Goal: Information Seeking & Learning: Learn about a topic

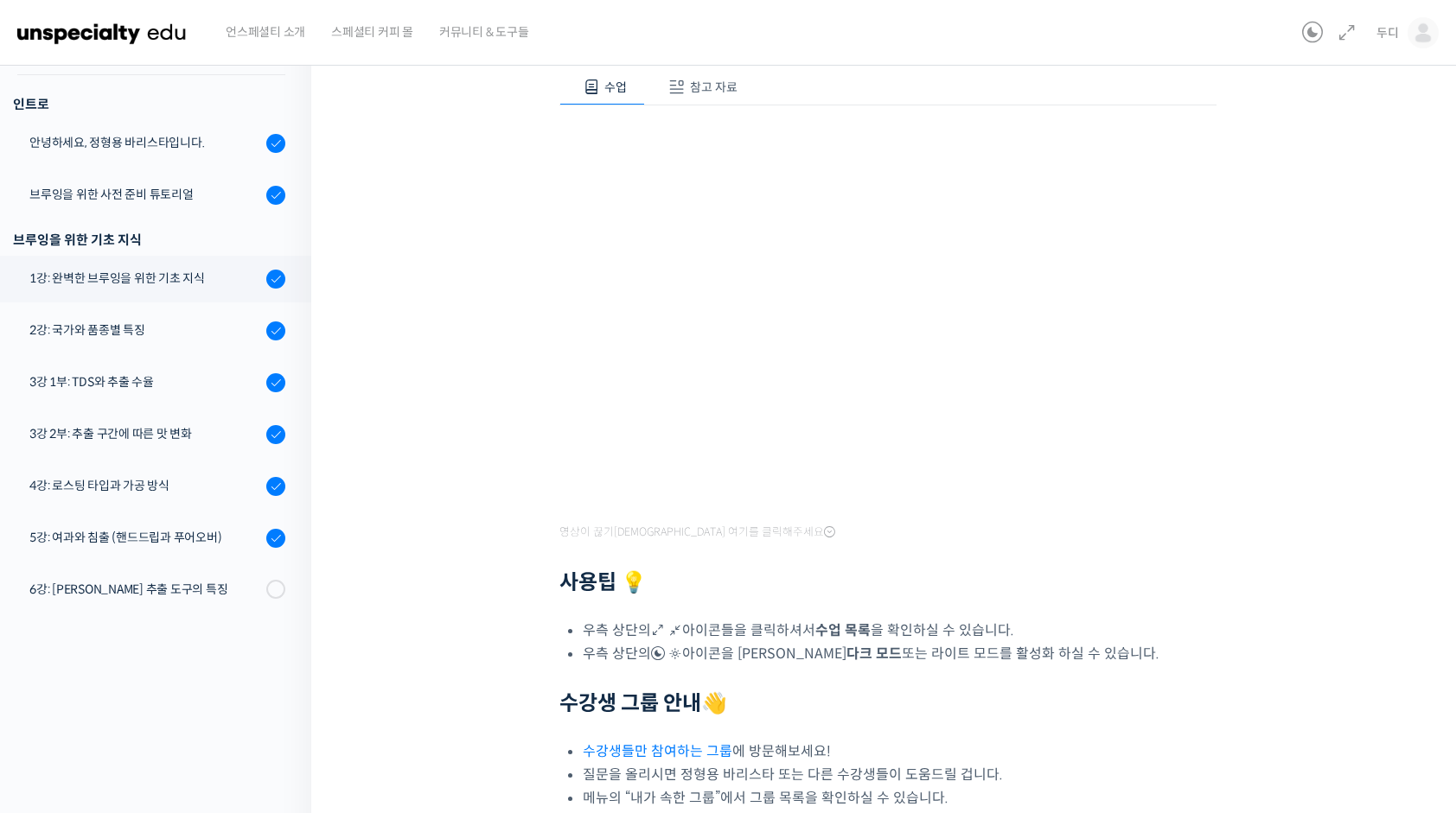
scroll to position [298, 0]
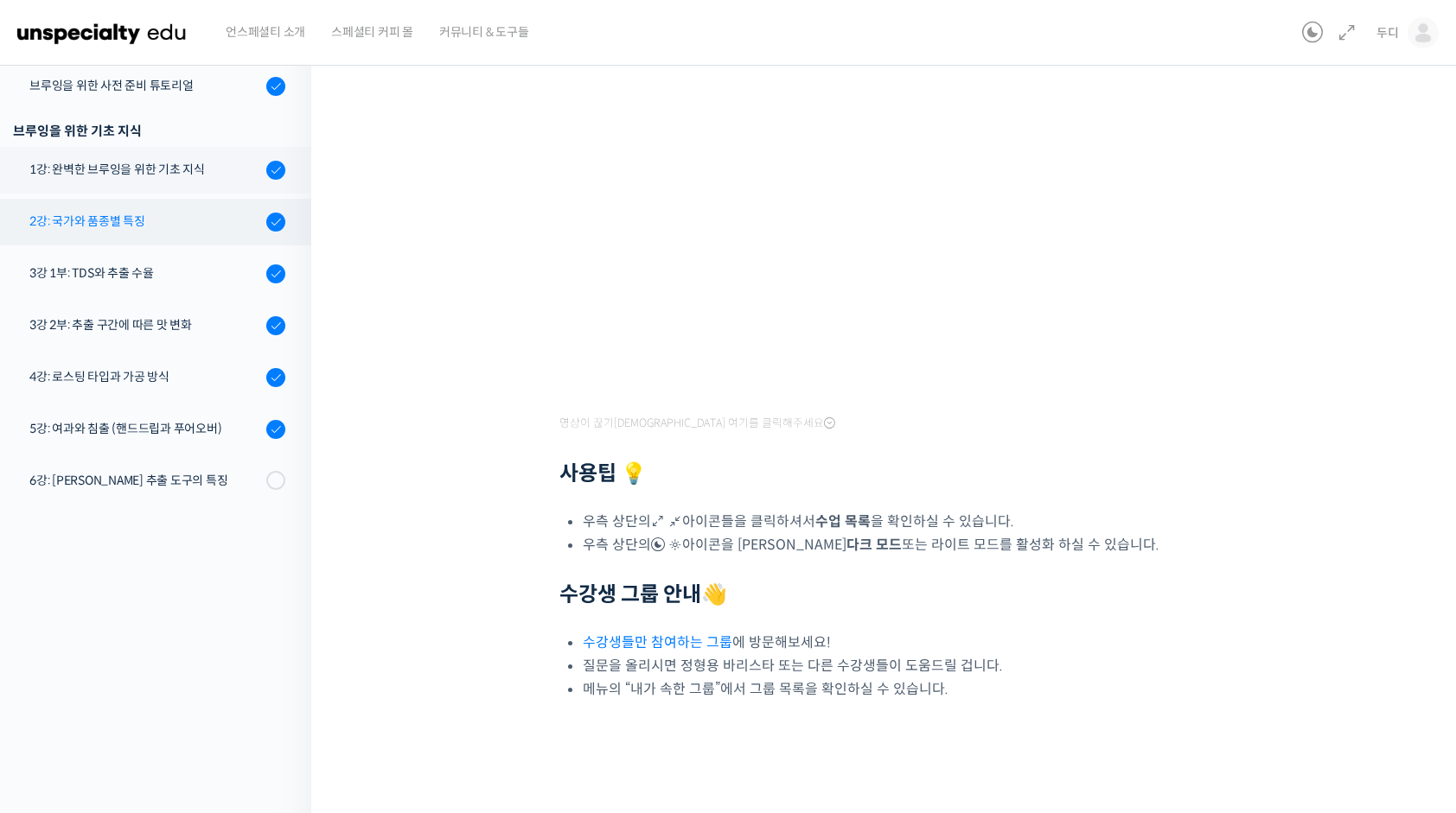
click at [126, 227] on div "2강: 국가와 품종별 특징" at bounding box center [145, 221] width 232 height 19
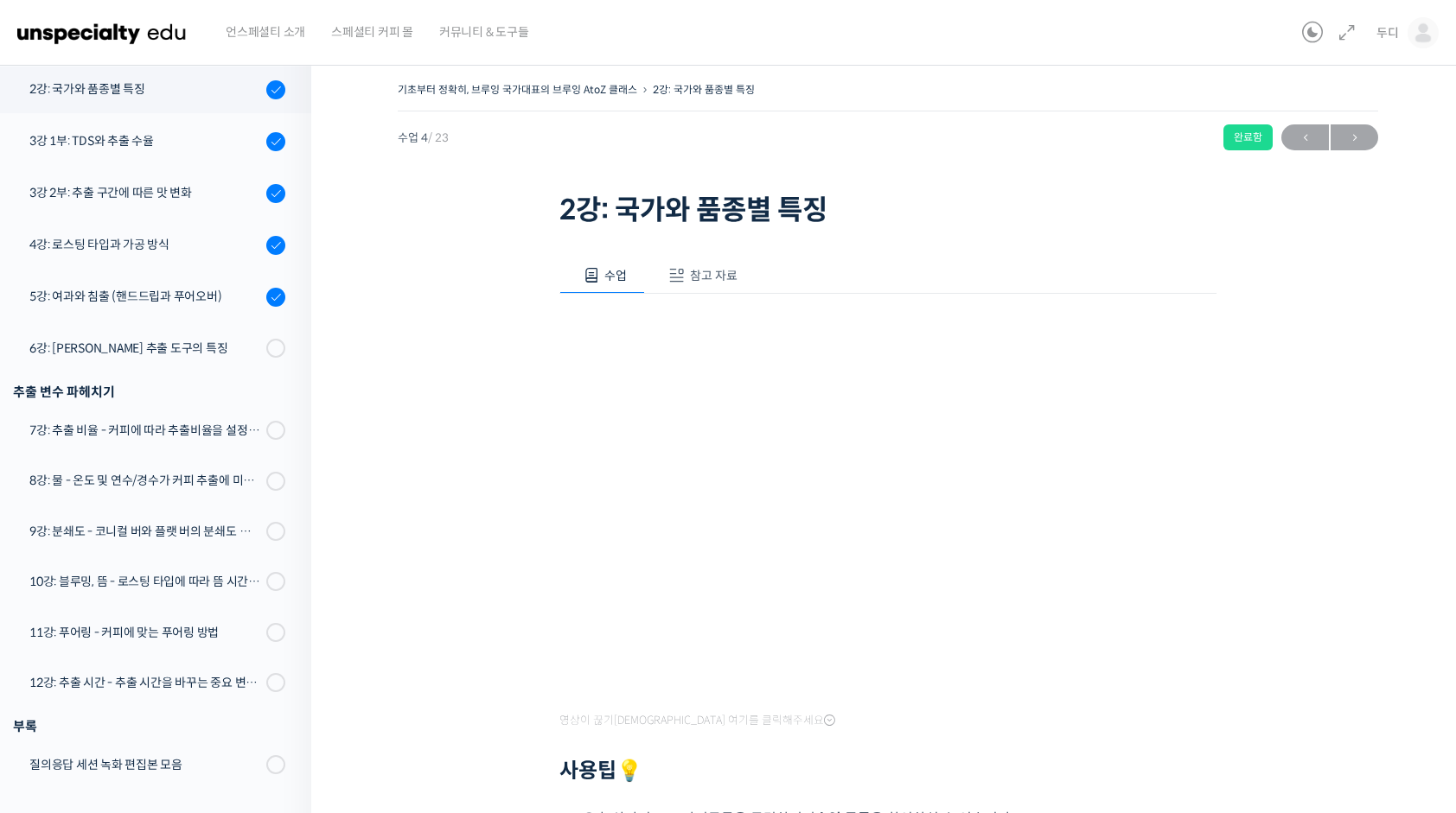
click at [699, 270] on span "참고 자료" at bounding box center [714, 276] width 47 height 16
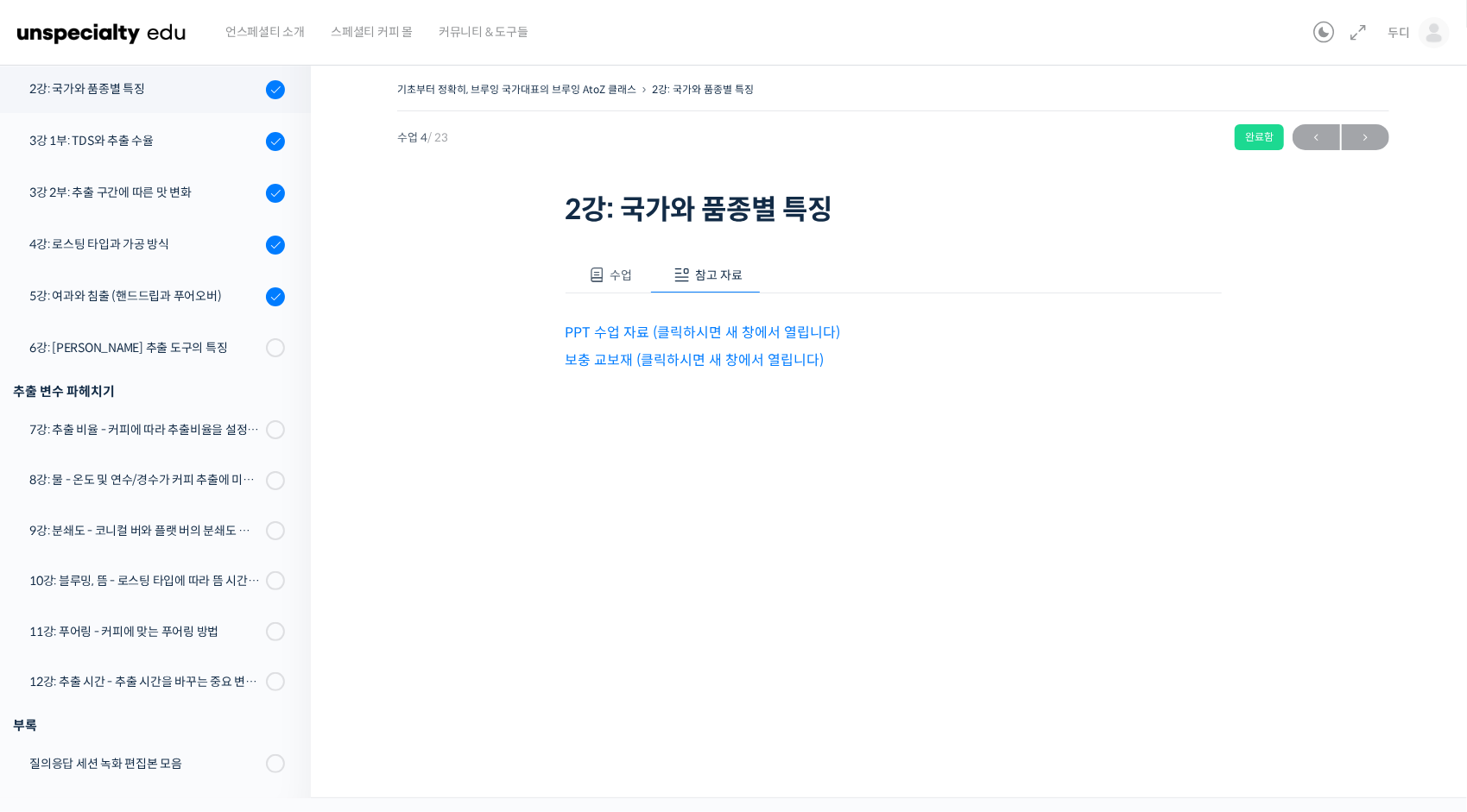
click at [585, 281] on button "수업" at bounding box center [608, 274] width 85 height 36
click at [588, 281] on span at bounding box center [597, 275] width 18 height 18
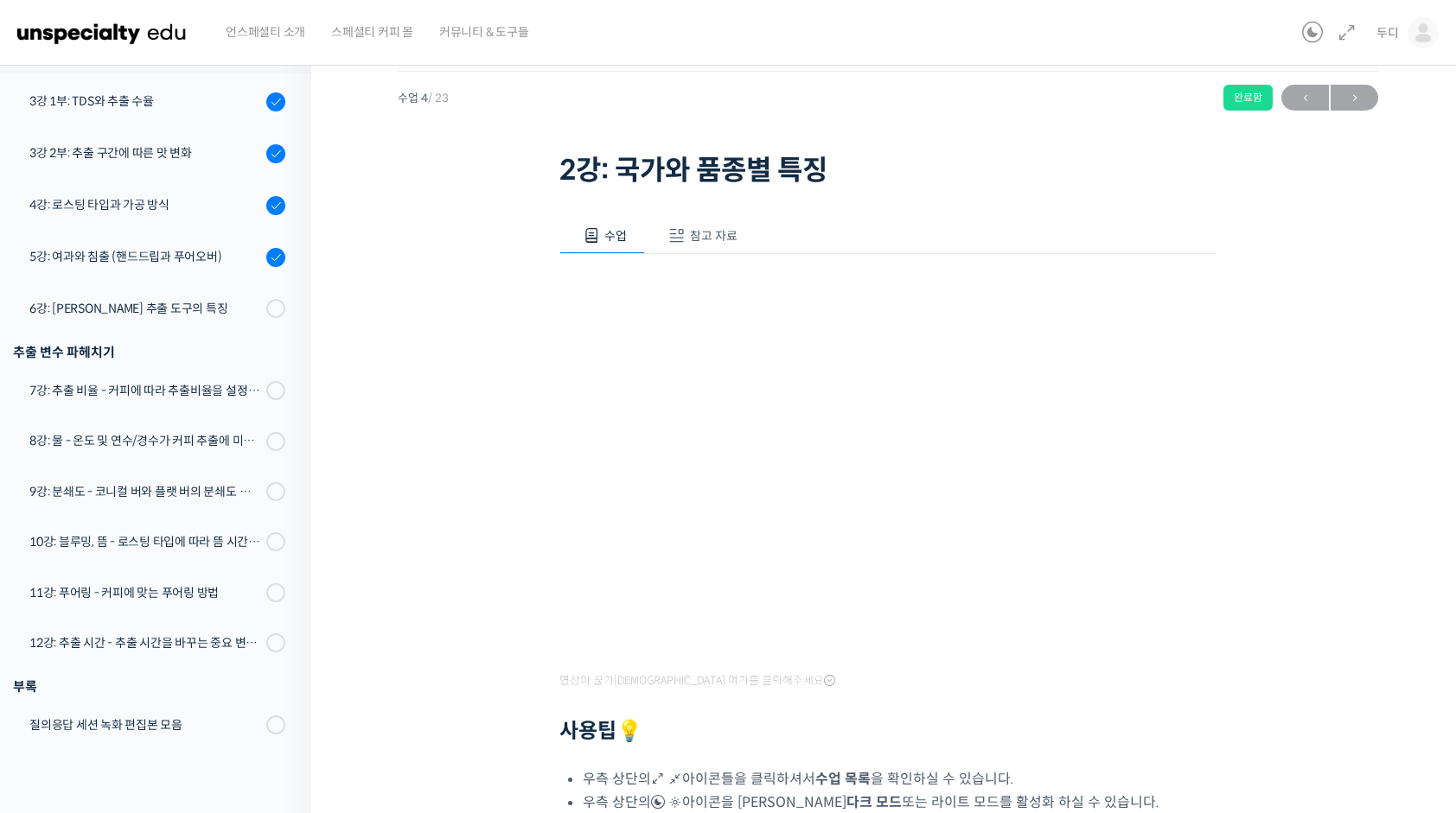
scroll to position [38, 0]
click at [712, 230] on span "참고 자료" at bounding box center [714, 238] width 47 height 16
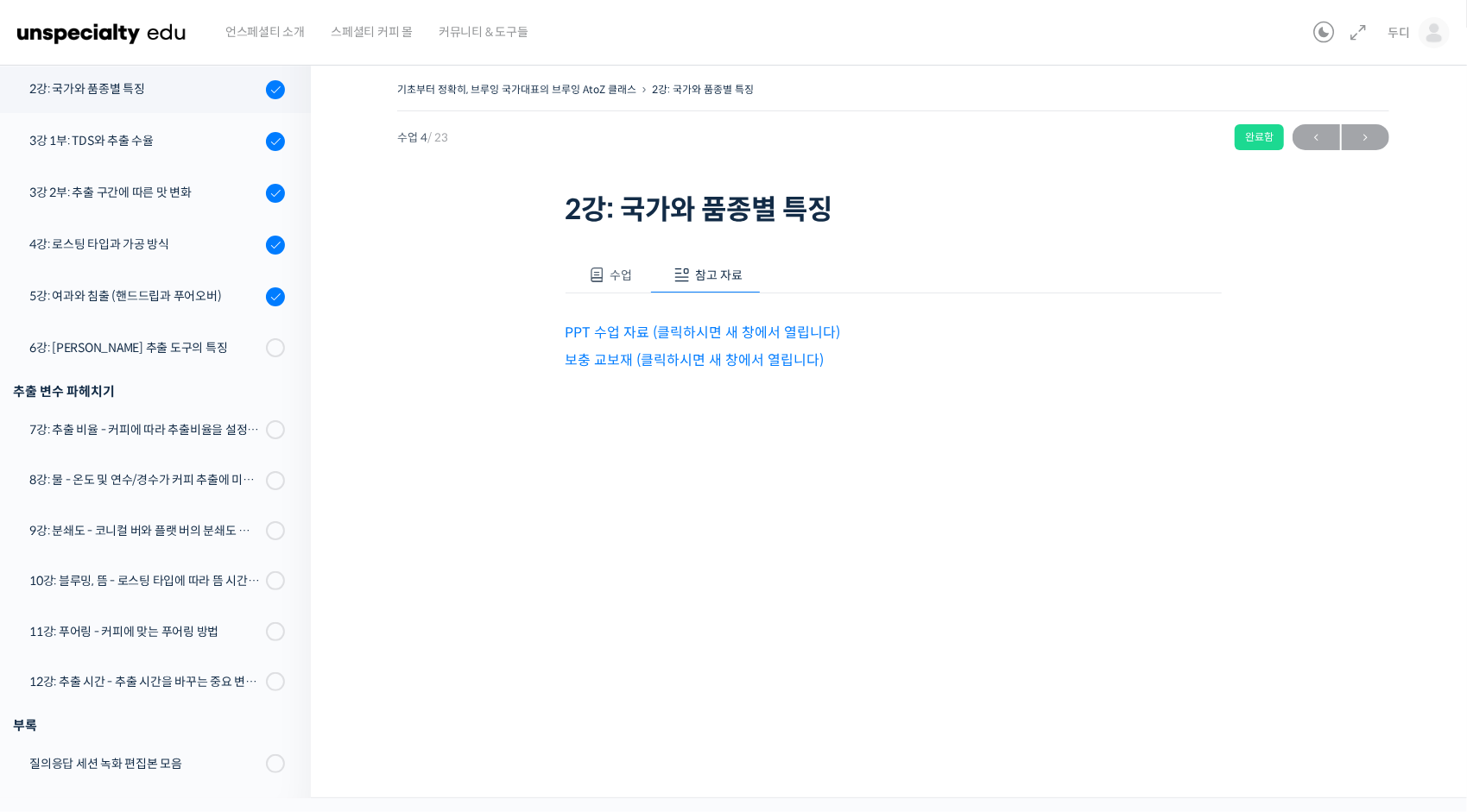
click at [617, 354] on link "보충 교보재 (클릭하시면 새 창에서 열립니다)" at bounding box center [694, 360] width 259 height 18
click at [616, 279] on span "수업" at bounding box center [621, 275] width 23 height 16
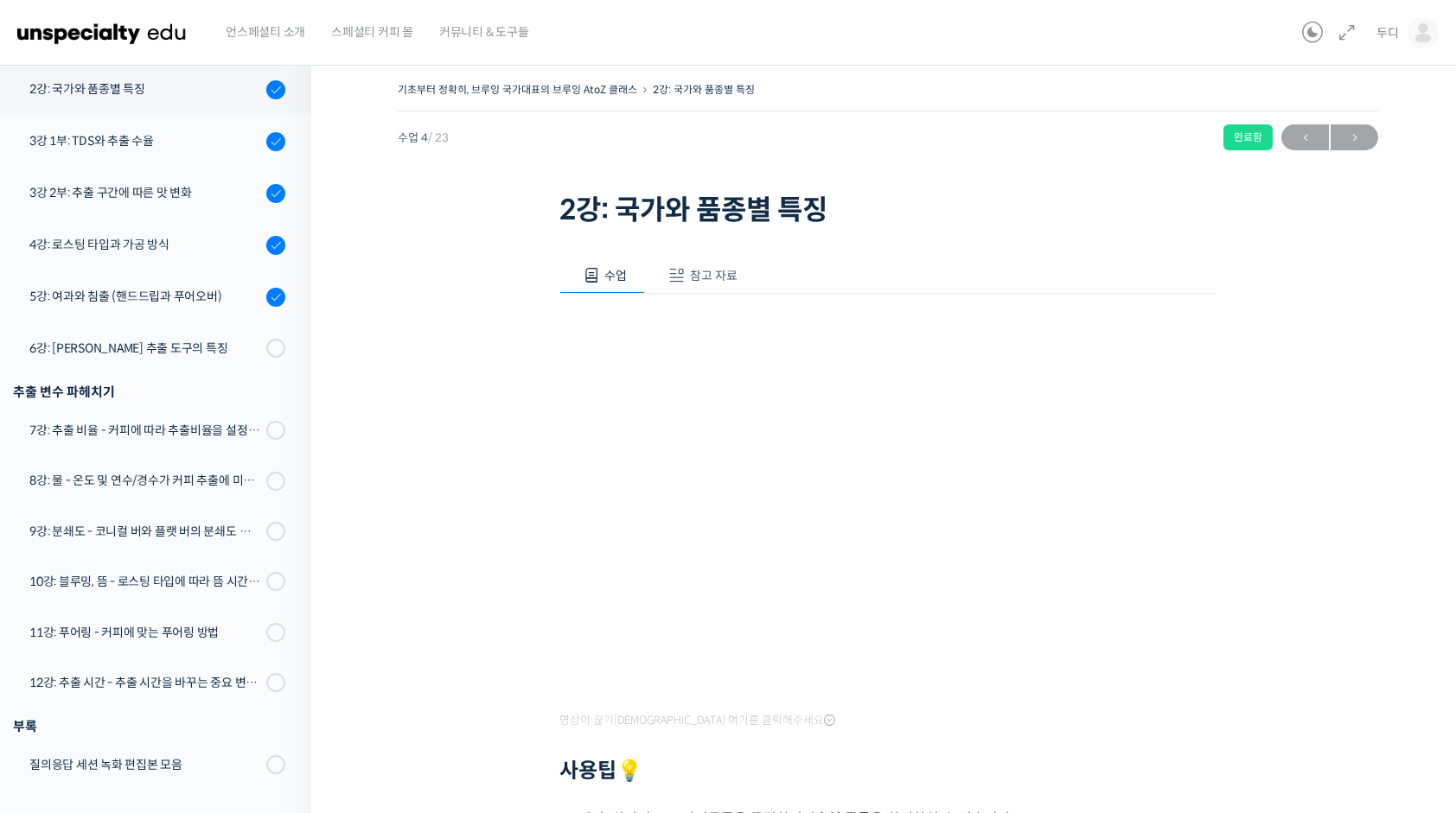
click at [737, 273] on button "참고 자료" at bounding box center [700, 275] width 111 height 36
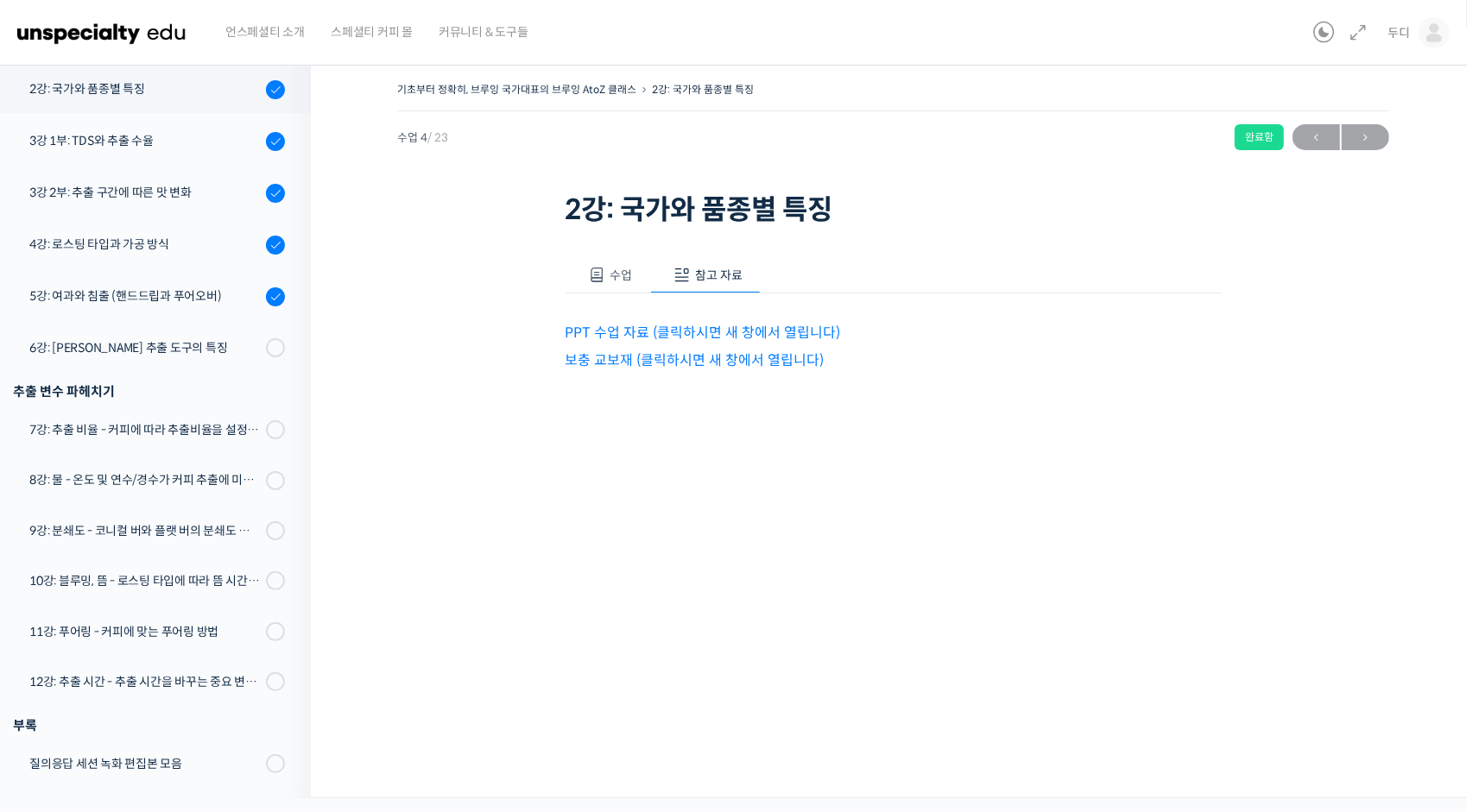
click at [630, 334] on link "PPT 수업 자료 (클릭하시면 새 창에서 열립니다)" at bounding box center [703, 332] width 275 height 18
click at [626, 285] on button "수업" at bounding box center [608, 274] width 85 height 36
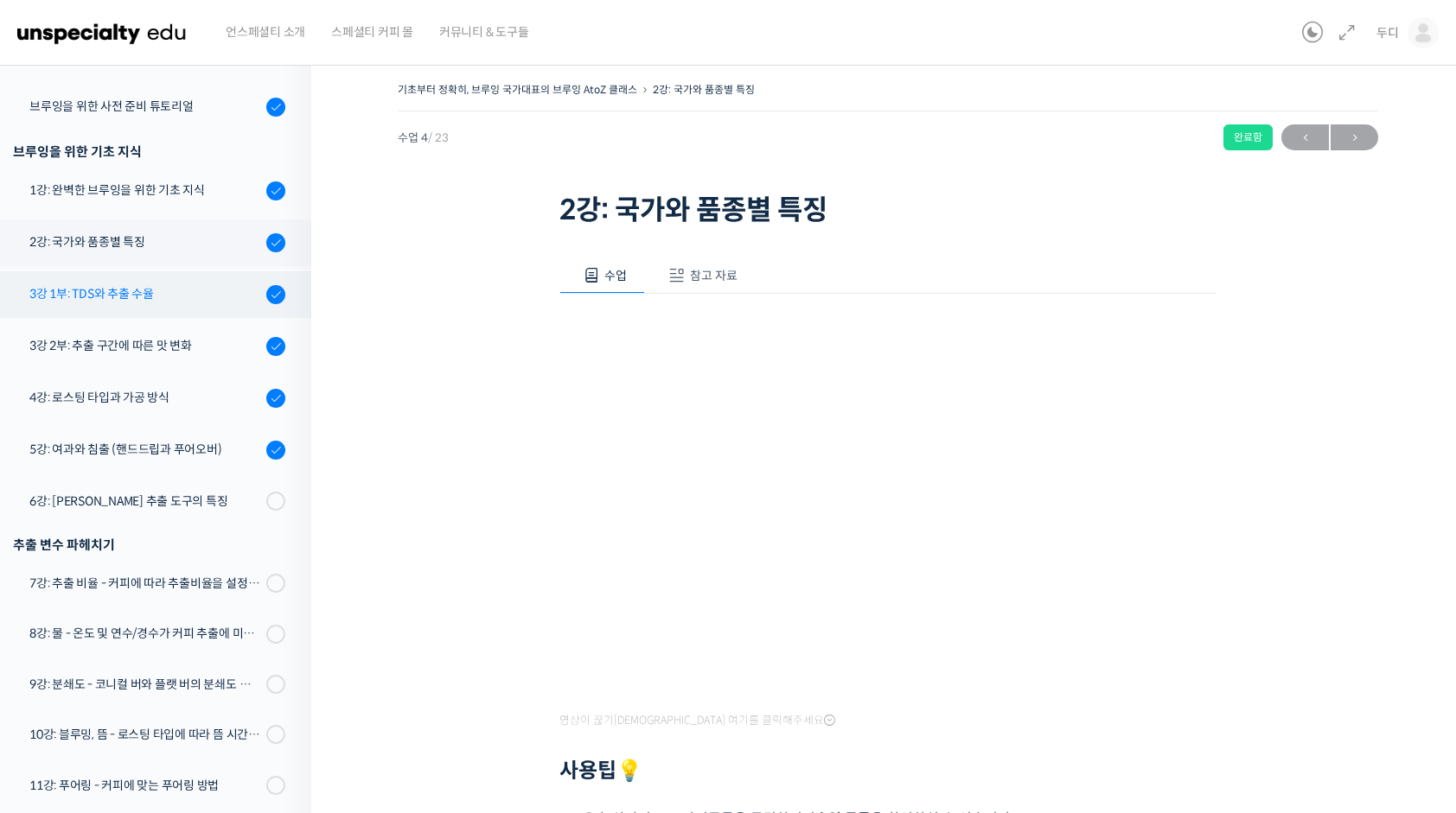
scroll to position [93, 0]
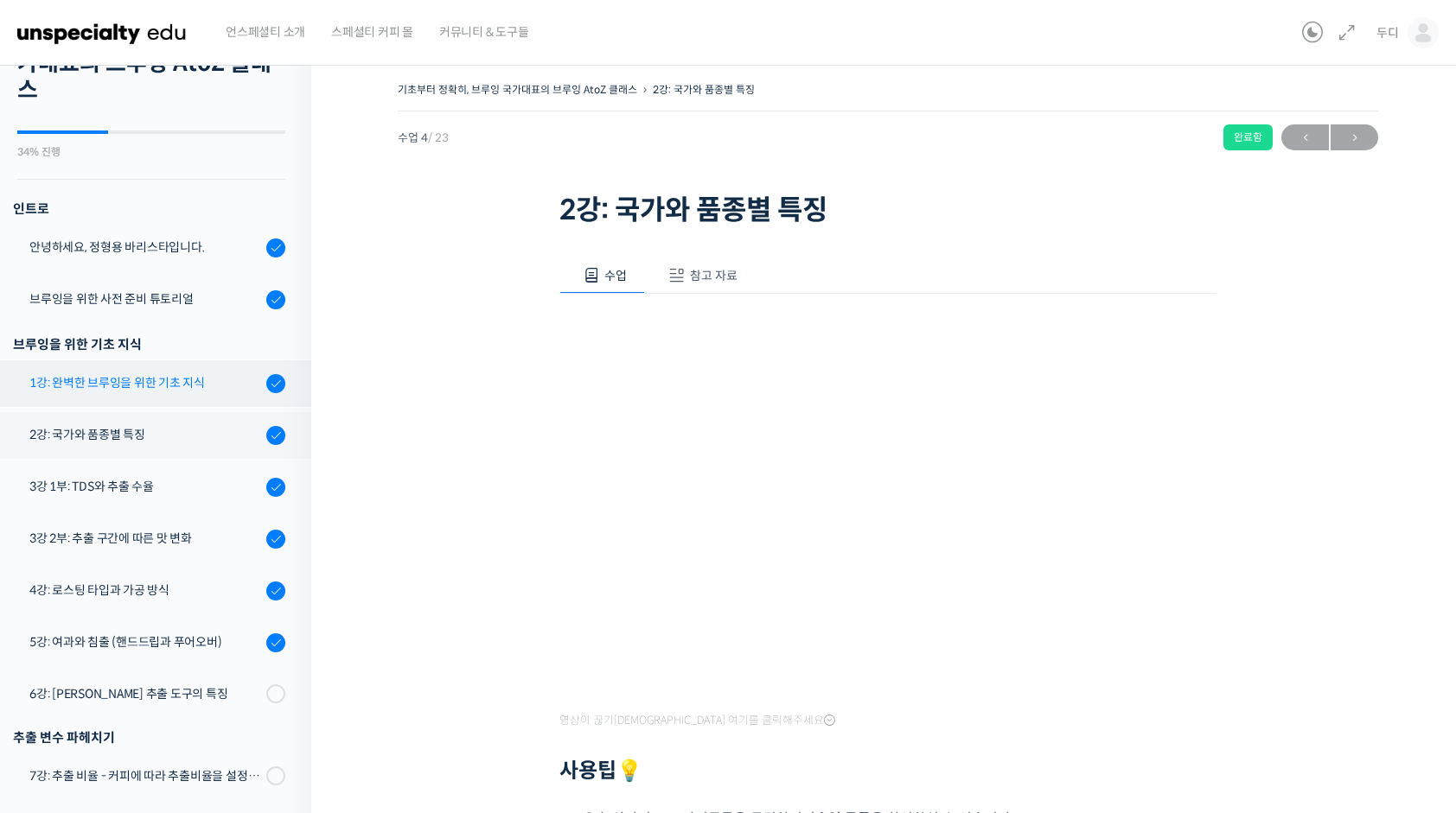
click at [140, 362] on link "1강: 완벽한 브루잉을 위한 기초 지식" at bounding box center [151, 384] width 320 height 47
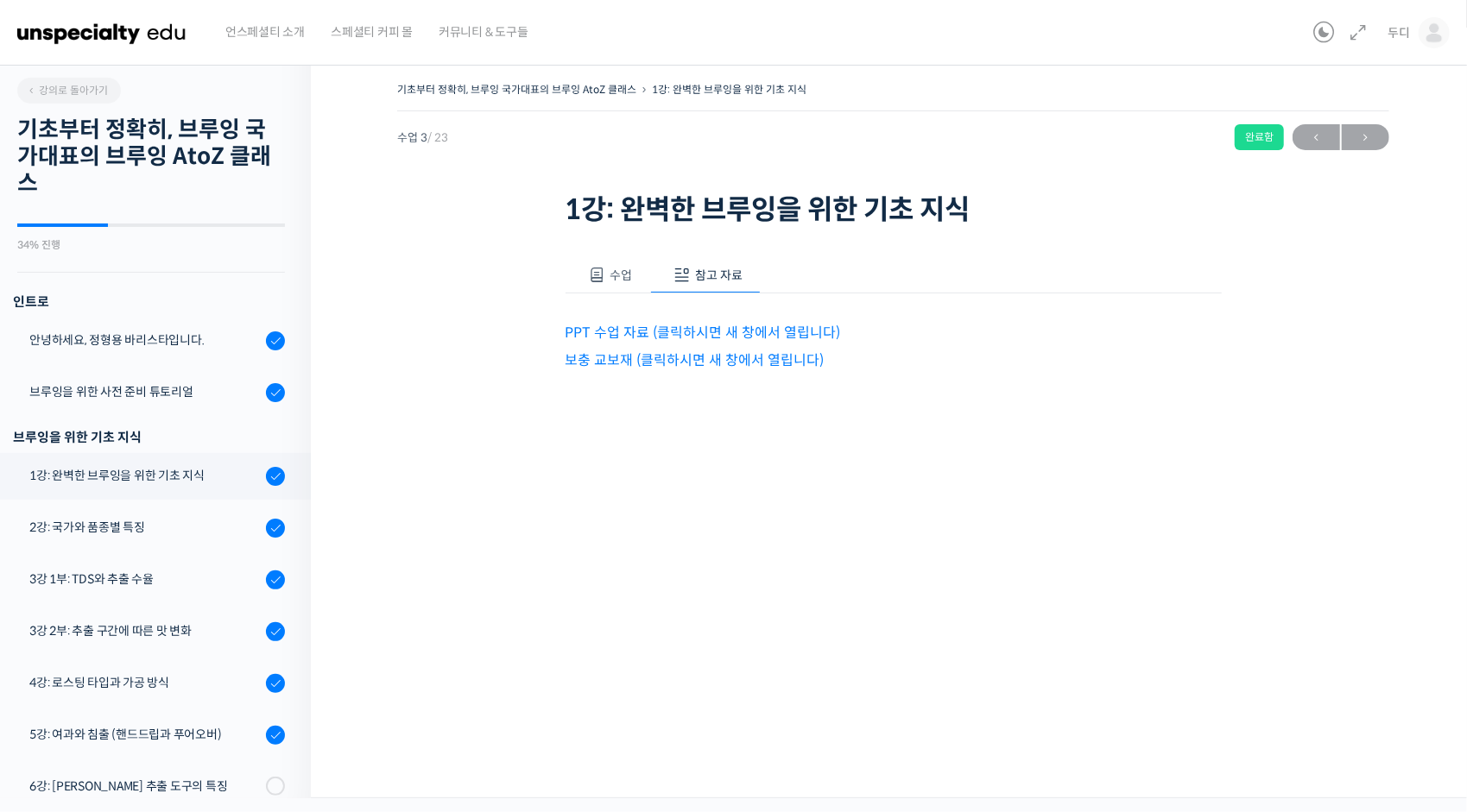
scroll to position [355, 0]
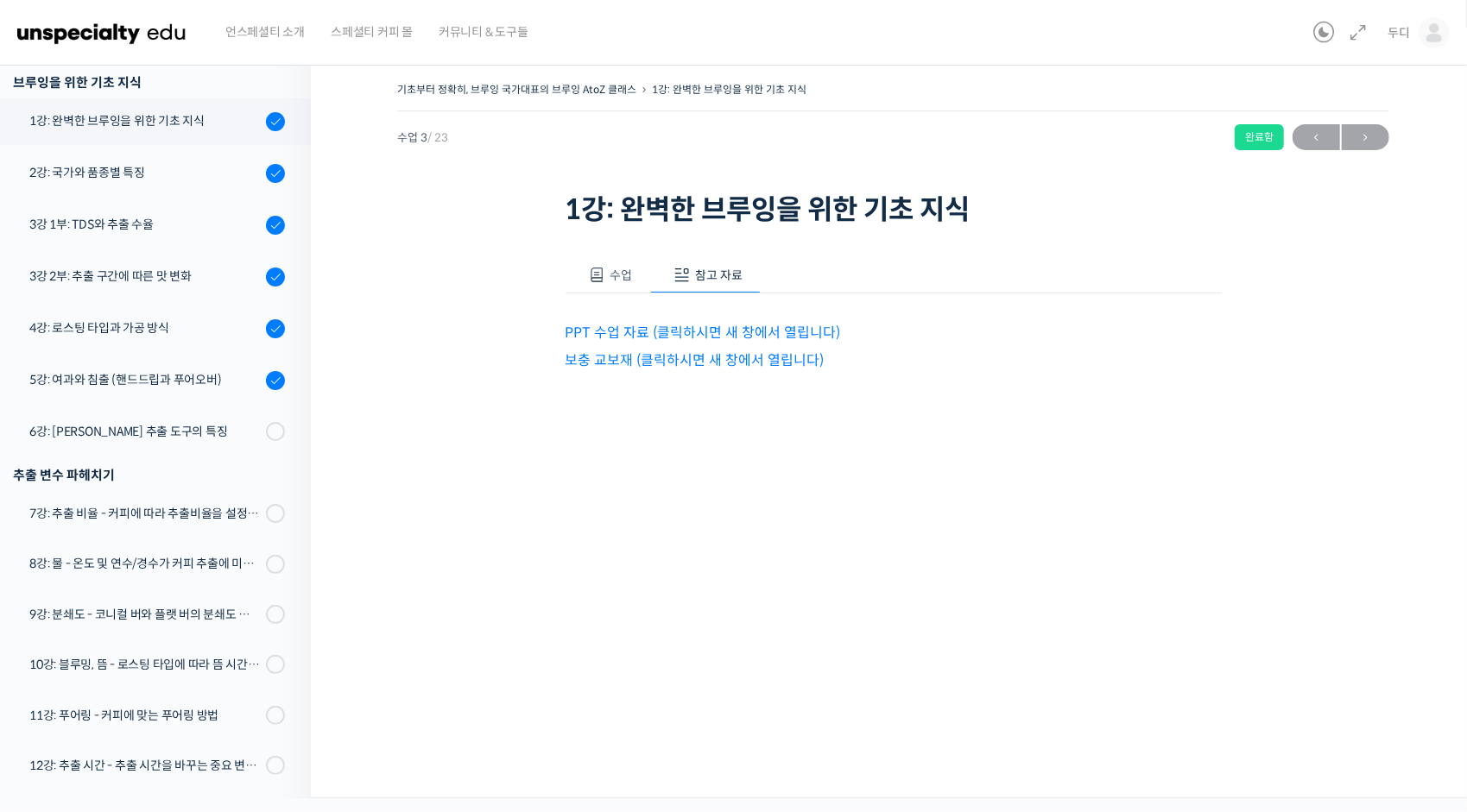
click at [599, 328] on link "PPT 수업 자료 (클릭하시면 새 창에서 열립니다)" at bounding box center [703, 332] width 275 height 18
click at [709, 369] on p "보충 교보재 (클릭하시면 새 창에서 열립니다)" at bounding box center [894, 360] width 656 height 24
click at [699, 358] on link "보충 교보재 (클릭하시면 새 창에서 열립니다)" at bounding box center [694, 360] width 259 height 18
click at [616, 277] on span "수업" at bounding box center [621, 275] width 23 height 16
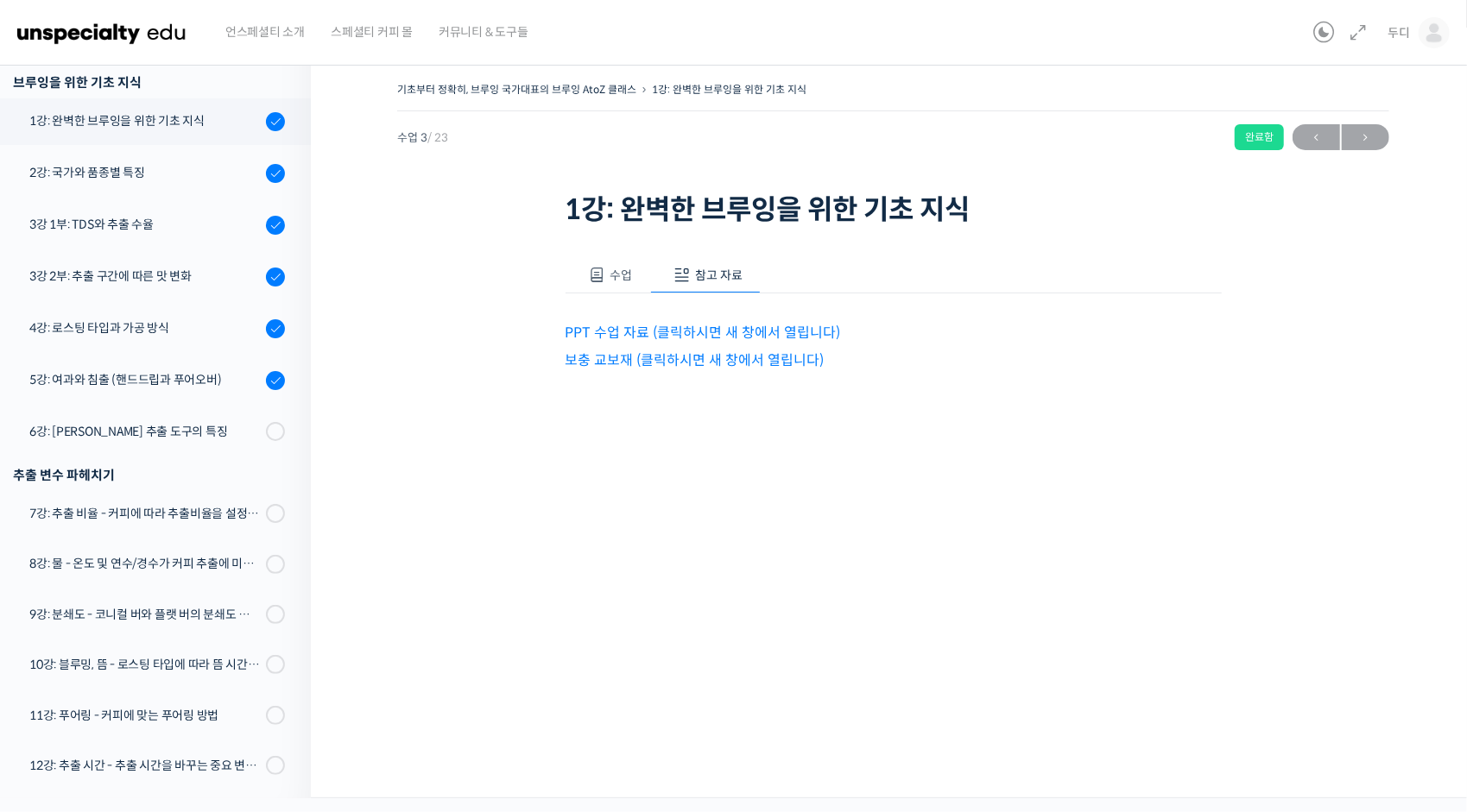
click at [616, 277] on span "수업" at bounding box center [621, 275] width 23 height 16
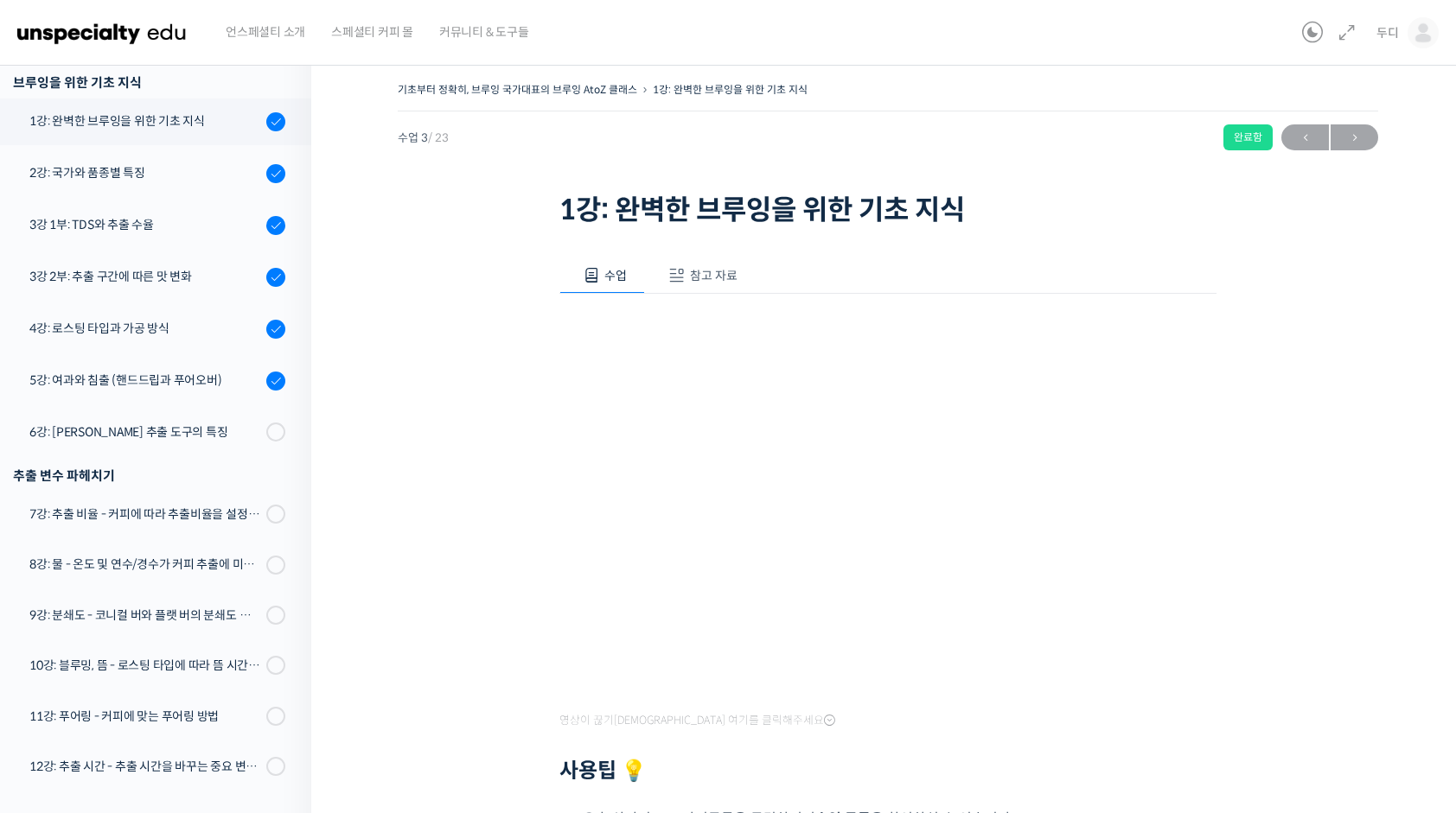
click at [1192, 745] on iframe at bounding box center [728, 406] width 1456 height 813
click at [1198, 745] on iframe at bounding box center [728, 406] width 1456 height 813
click at [104, 191] on link "2강: 국가와 품종별 특징" at bounding box center [151, 173] width 320 height 47
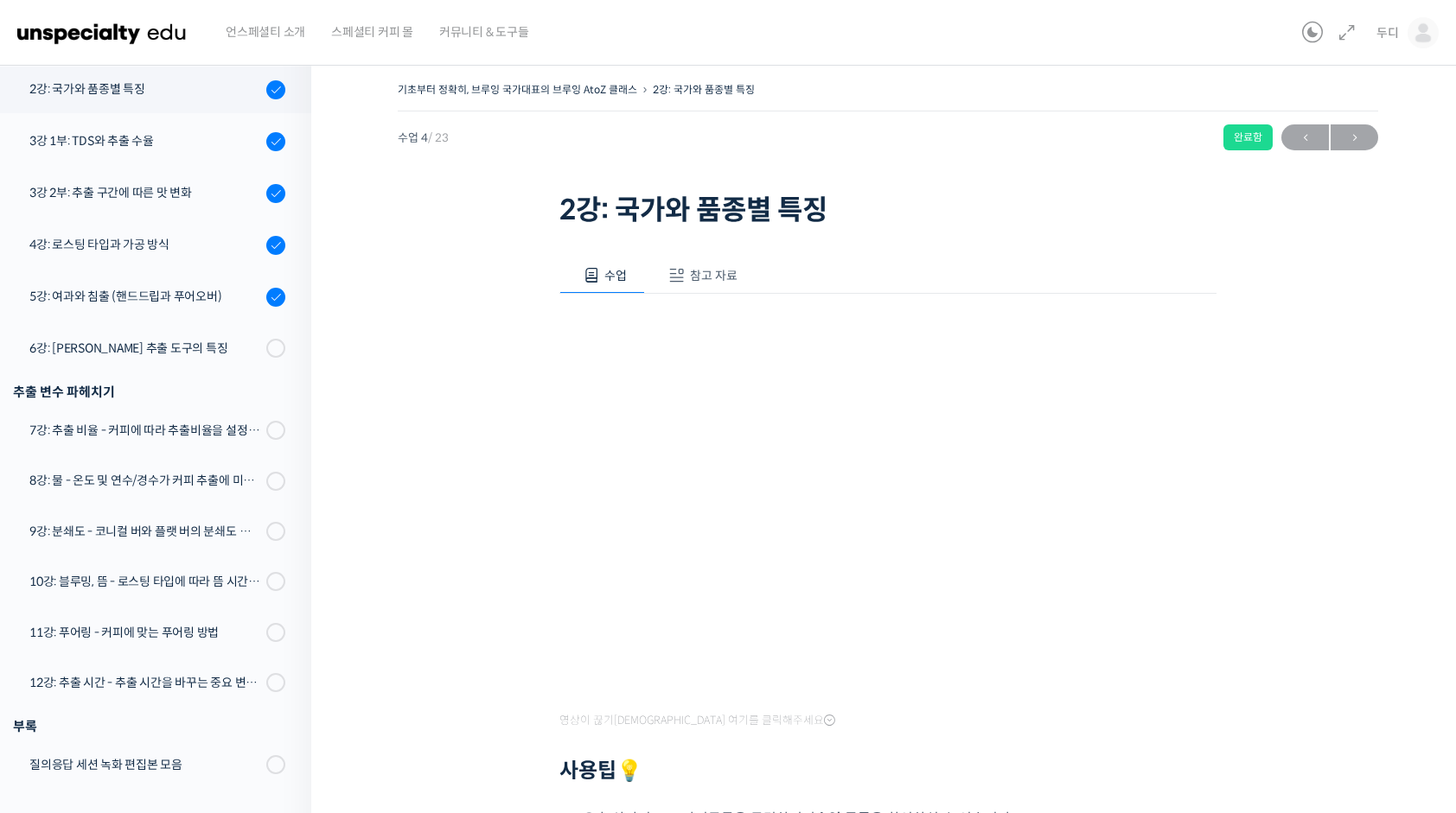
scroll to position [86, 0]
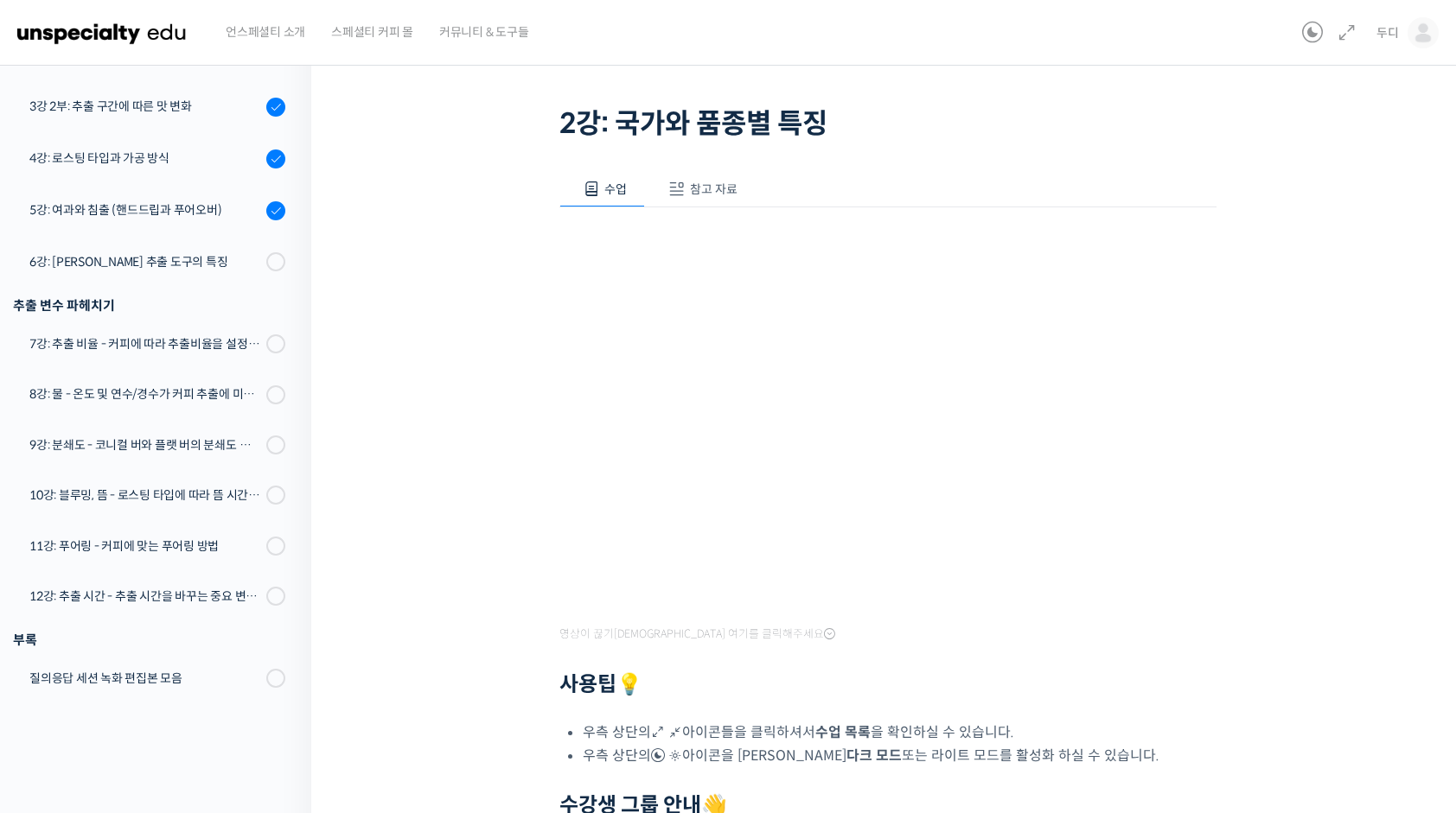
click at [741, 190] on button "참고 자료" at bounding box center [700, 189] width 111 height 36
click at [741, 140] on h1 "2강: 국가와 품종별 특징" at bounding box center [888, 123] width 657 height 32
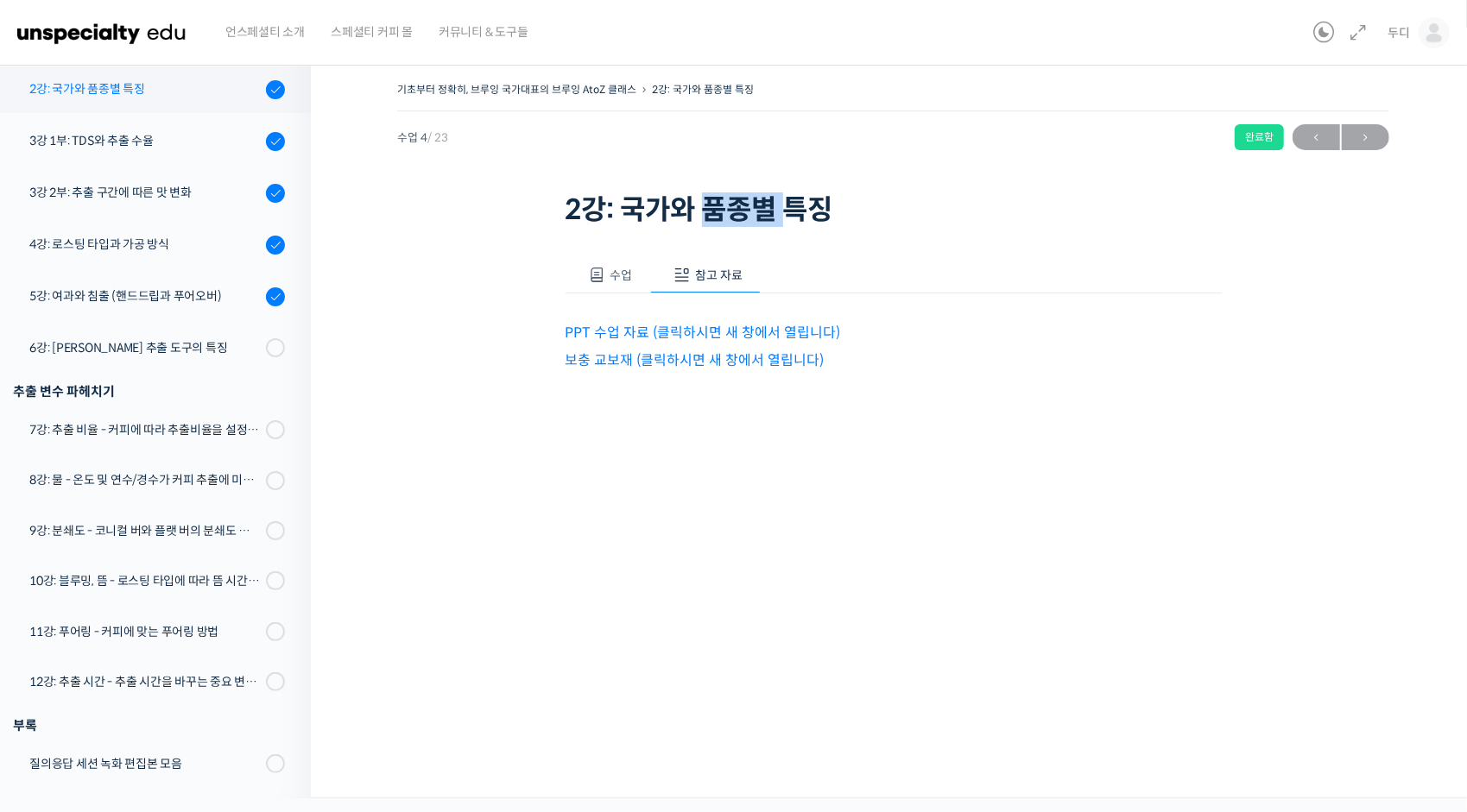
scroll to position [180, 0]
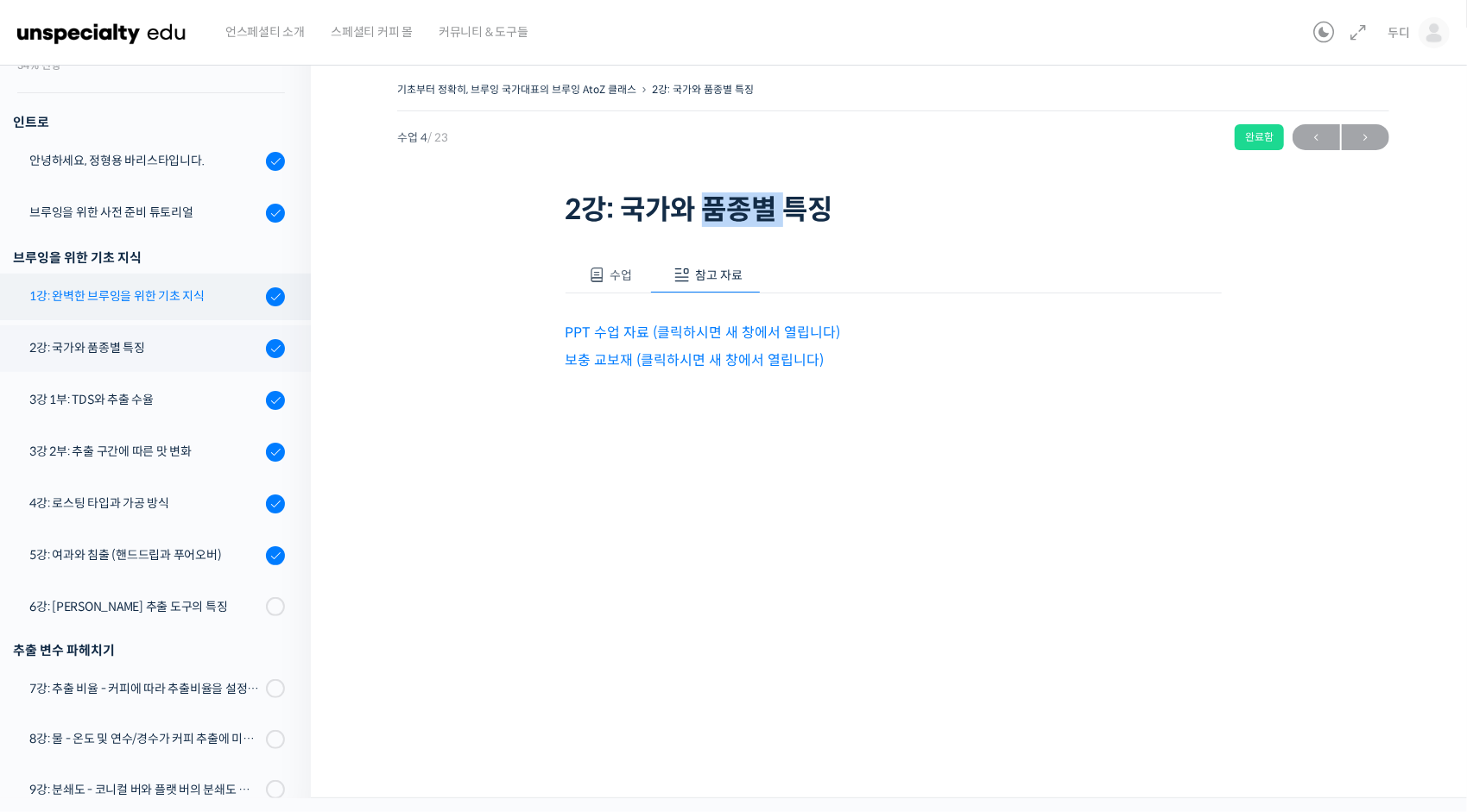
click at [125, 307] on link "1강: 완벽한 브루잉을 위한 기초 지식" at bounding box center [151, 296] width 319 height 46
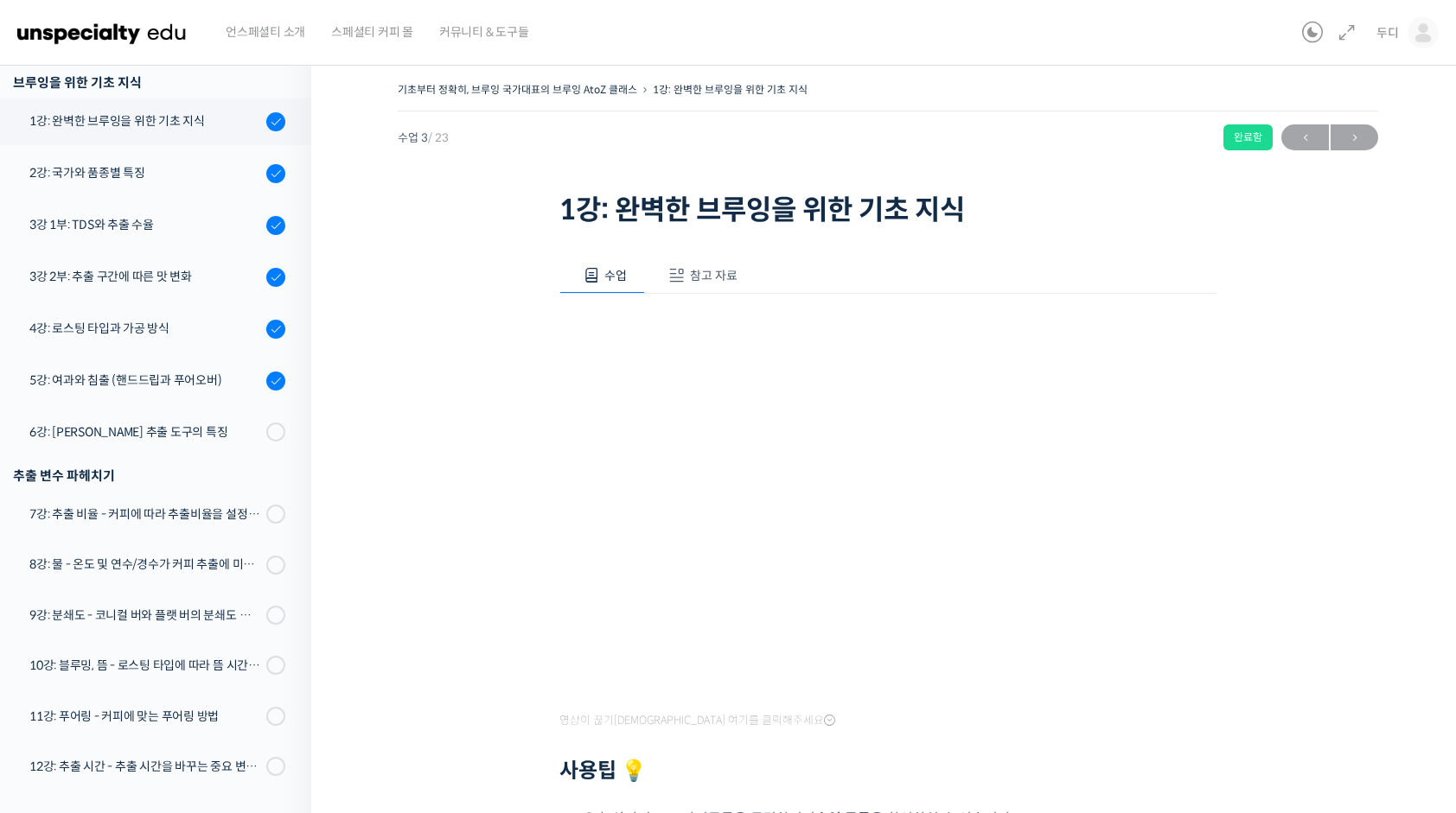
click at [700, 284] on button "참고 자료" at bounding box center [700, 275] width 111 height 36
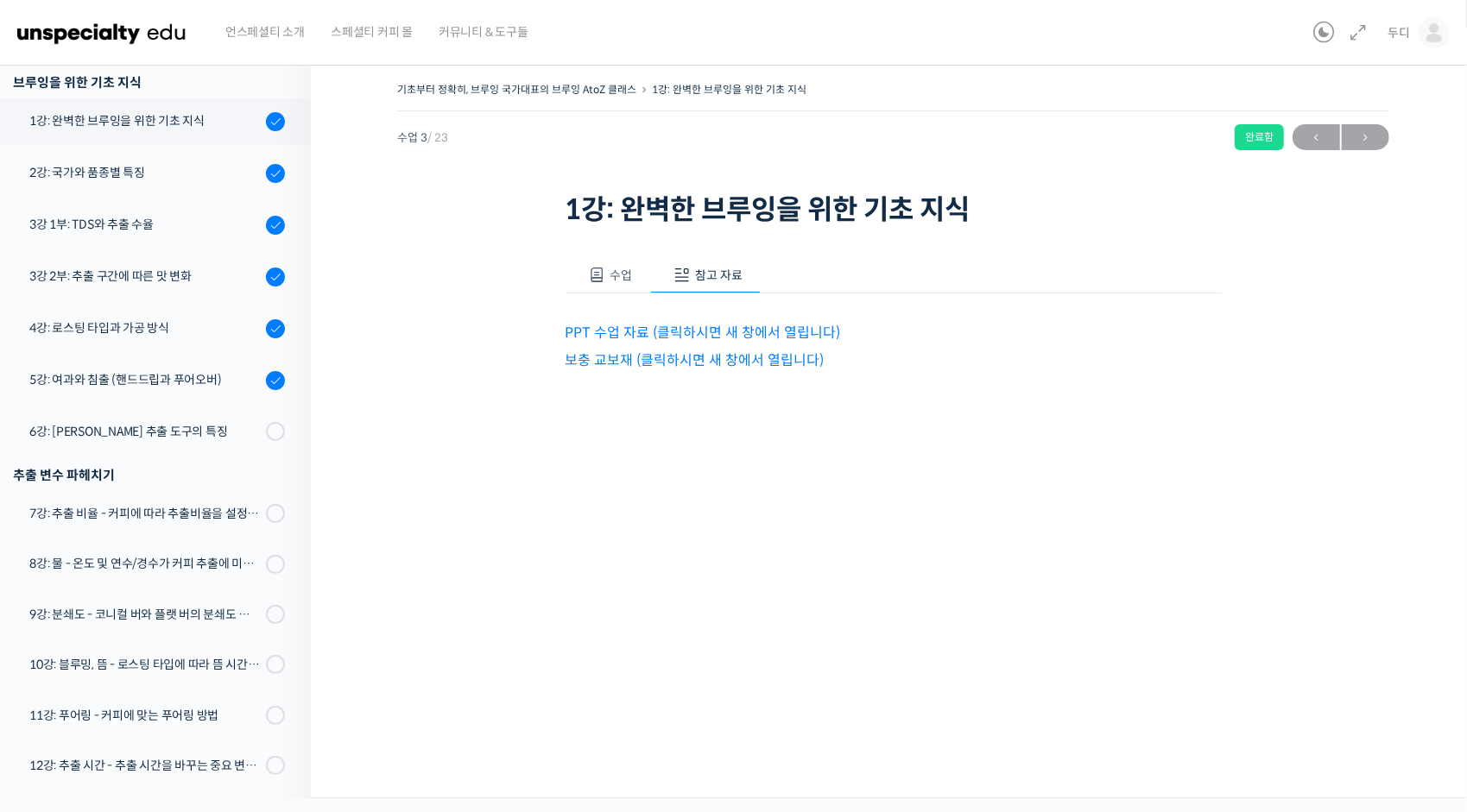
click at [702, 364] on link "보충 교보재 (클릭하시면 새 창에서 열립니다)" at bounding box center [694, 360] width 259 height 18
click at [46, 153] on link "2강: 국가와 품종별 특징" at bounding box center [151, 173] width 319 height 46
click at [48, 153] on link "2강: 국가와 품종별 특징" at bounding box center [151, 173] width 319 height 46
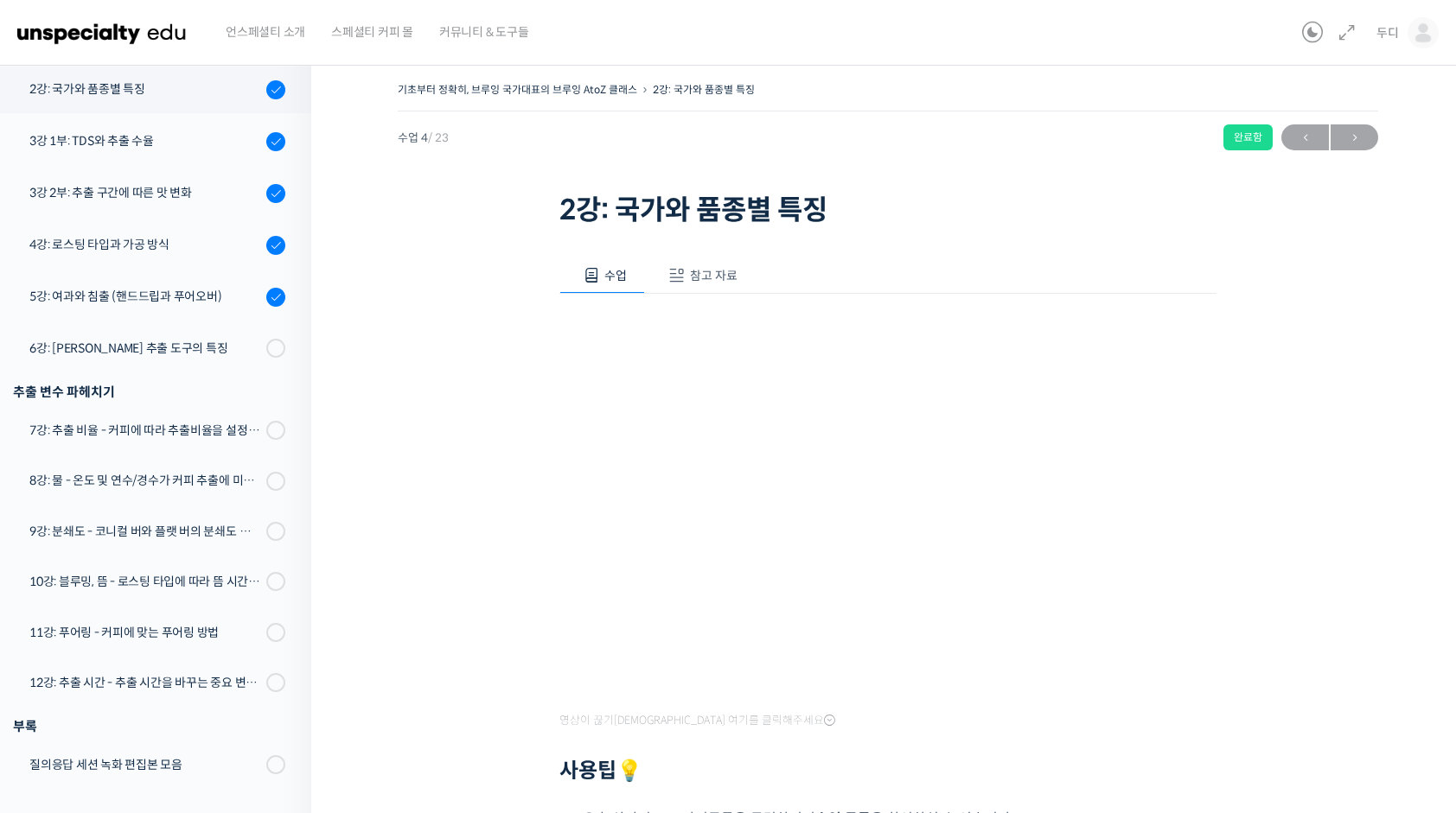
scroll to position [259, 0]
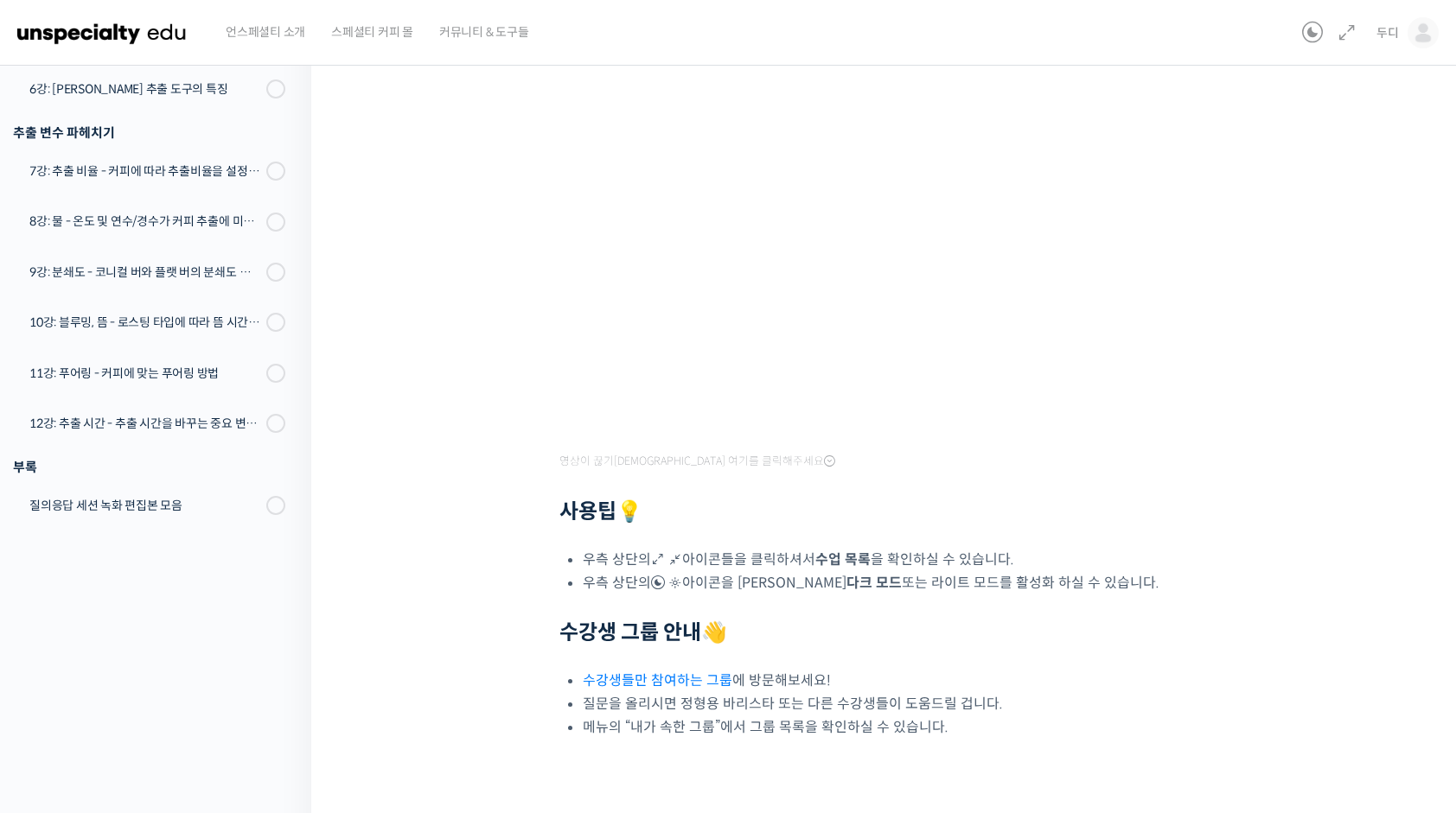
click at [1196, 485] on iframe at bounding box center [728, 406] width 1456 height 813
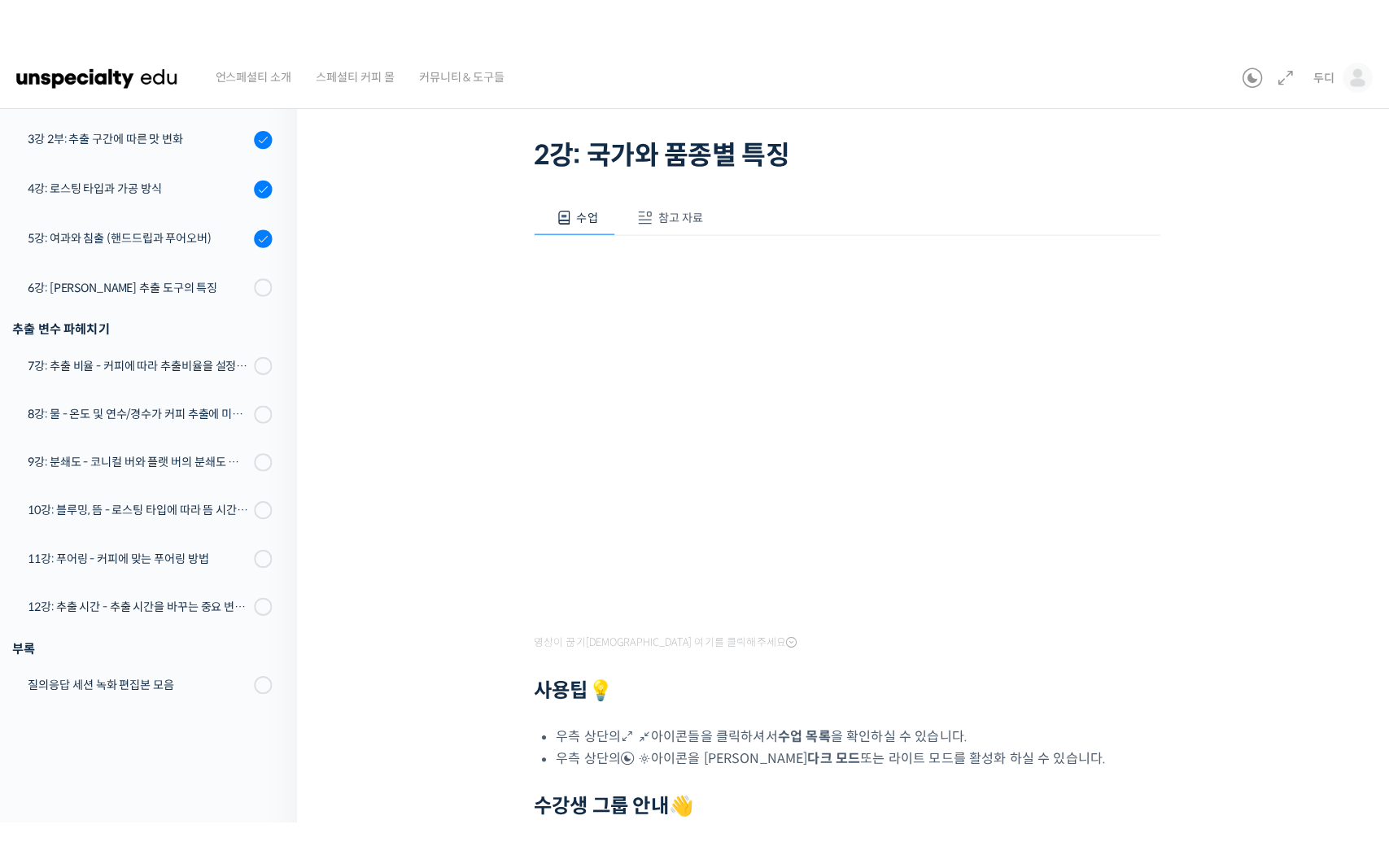
scroll to position [0, 0]
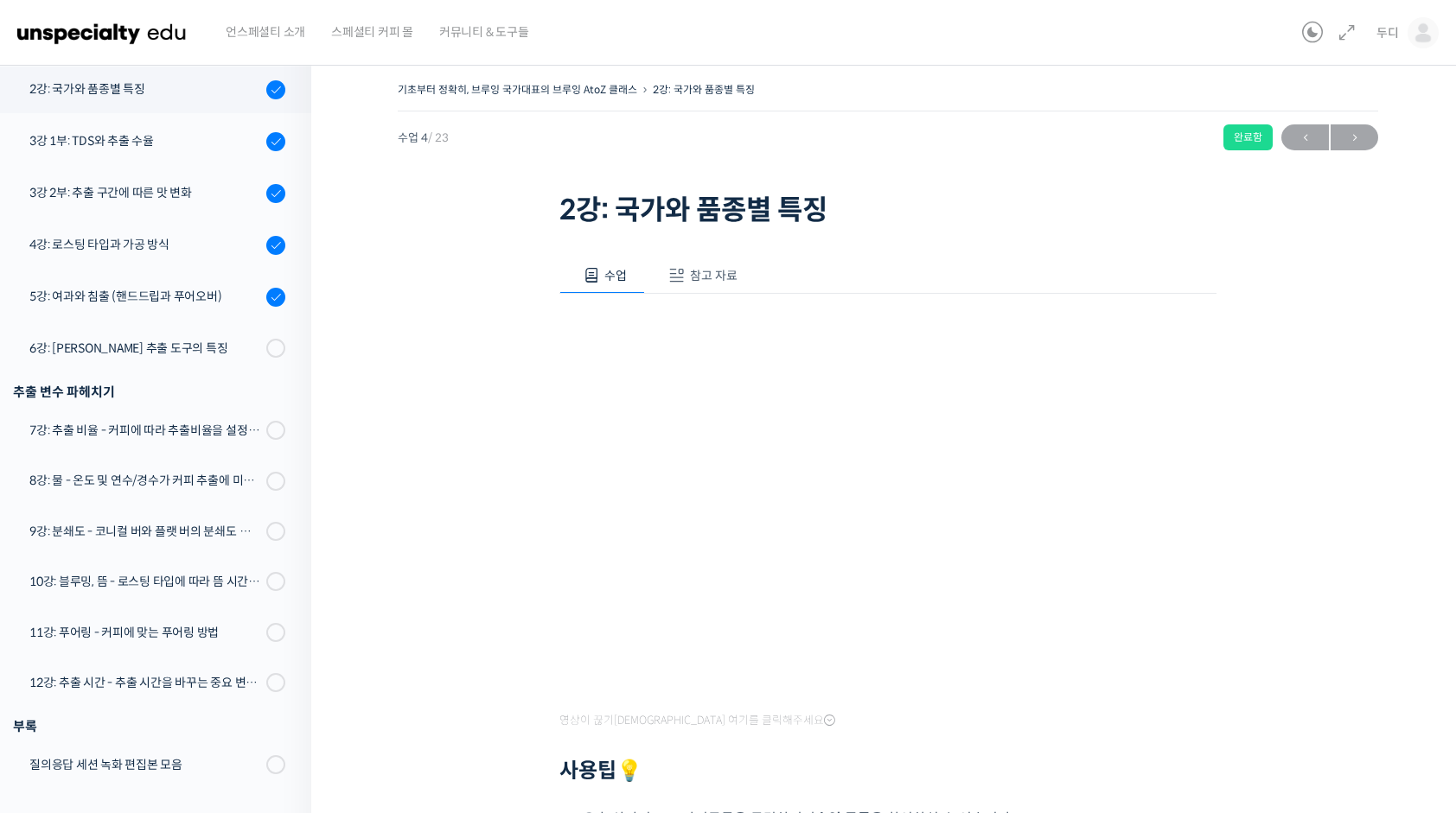
click at [1200, 734] on iframe at bounding box center [728, 406] width 1456 height 813
click at [1197, 738] on iframe at bounding box center [728, 406] width 1456 height 813
